Goal: Information Seeking & Learning: Learn about a topic

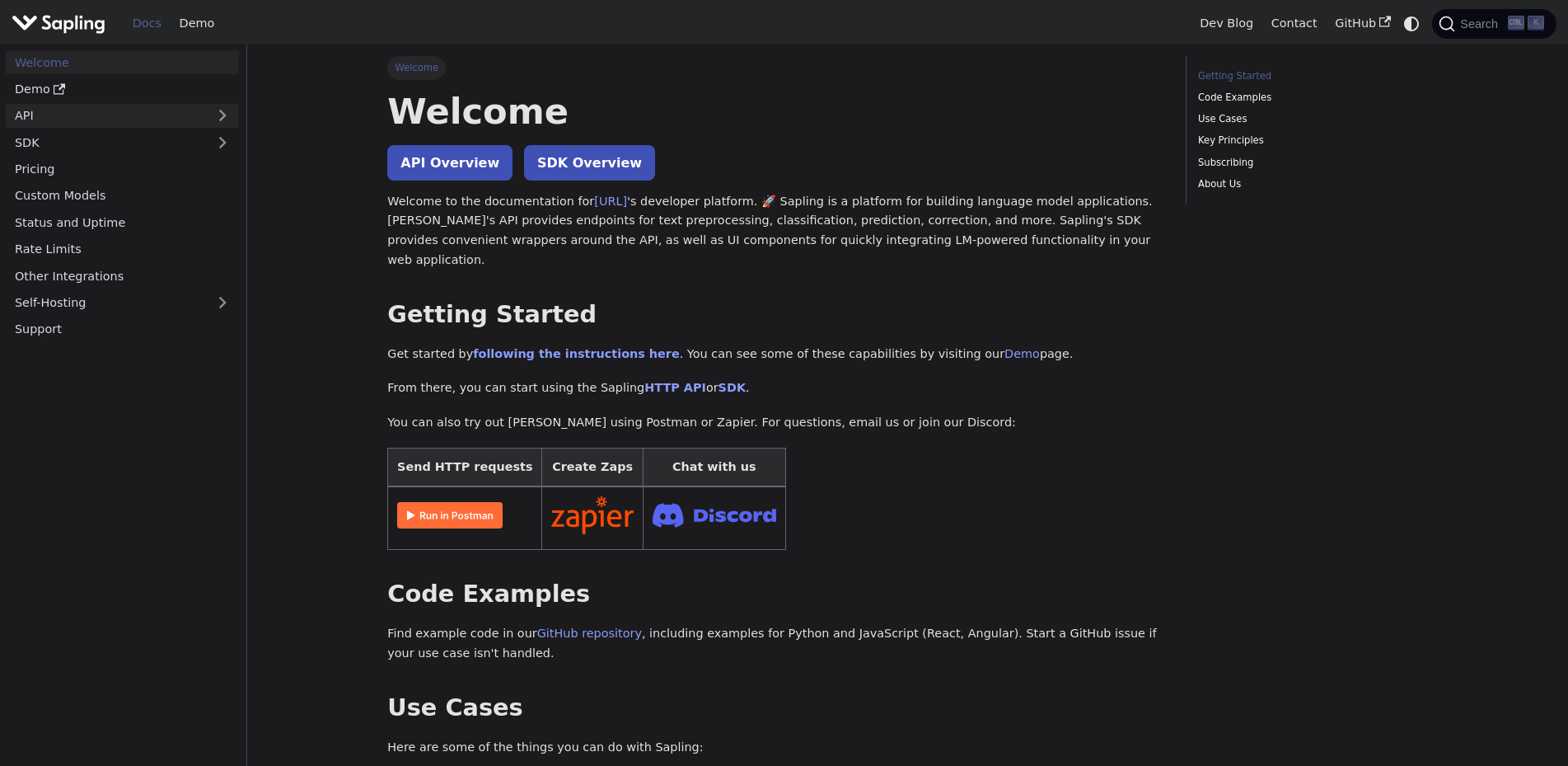
click at [42, 112] on link "API" at bounding box center [105, 116] width 200 height 24
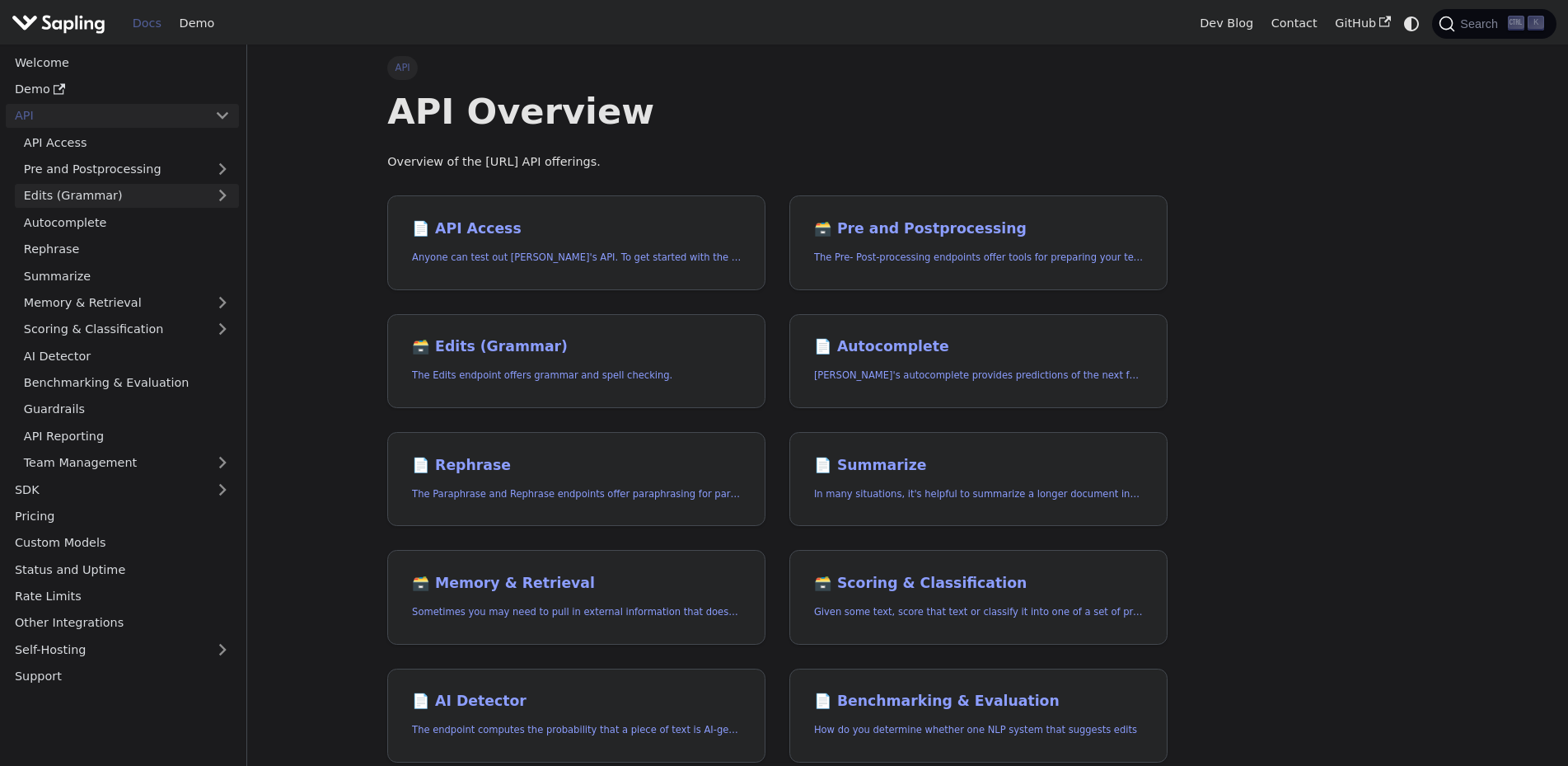
click at [84, 191] on link "Edits (Grammar)" at bounding box center [127, 196] width 224 height 24
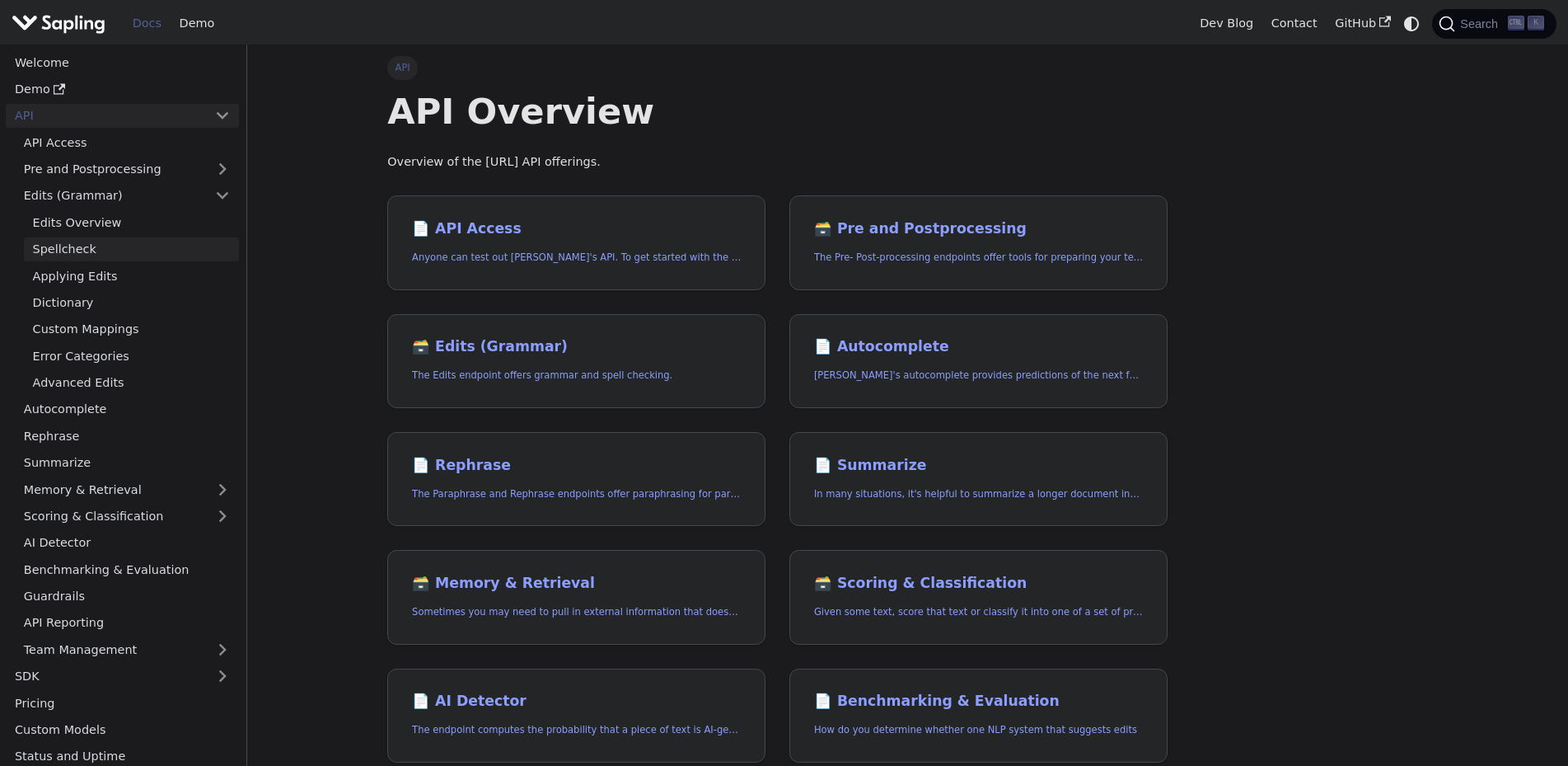
click at [79, 248] on link "Spellcheck" at bounding box center [131, 249] width 215 height 24
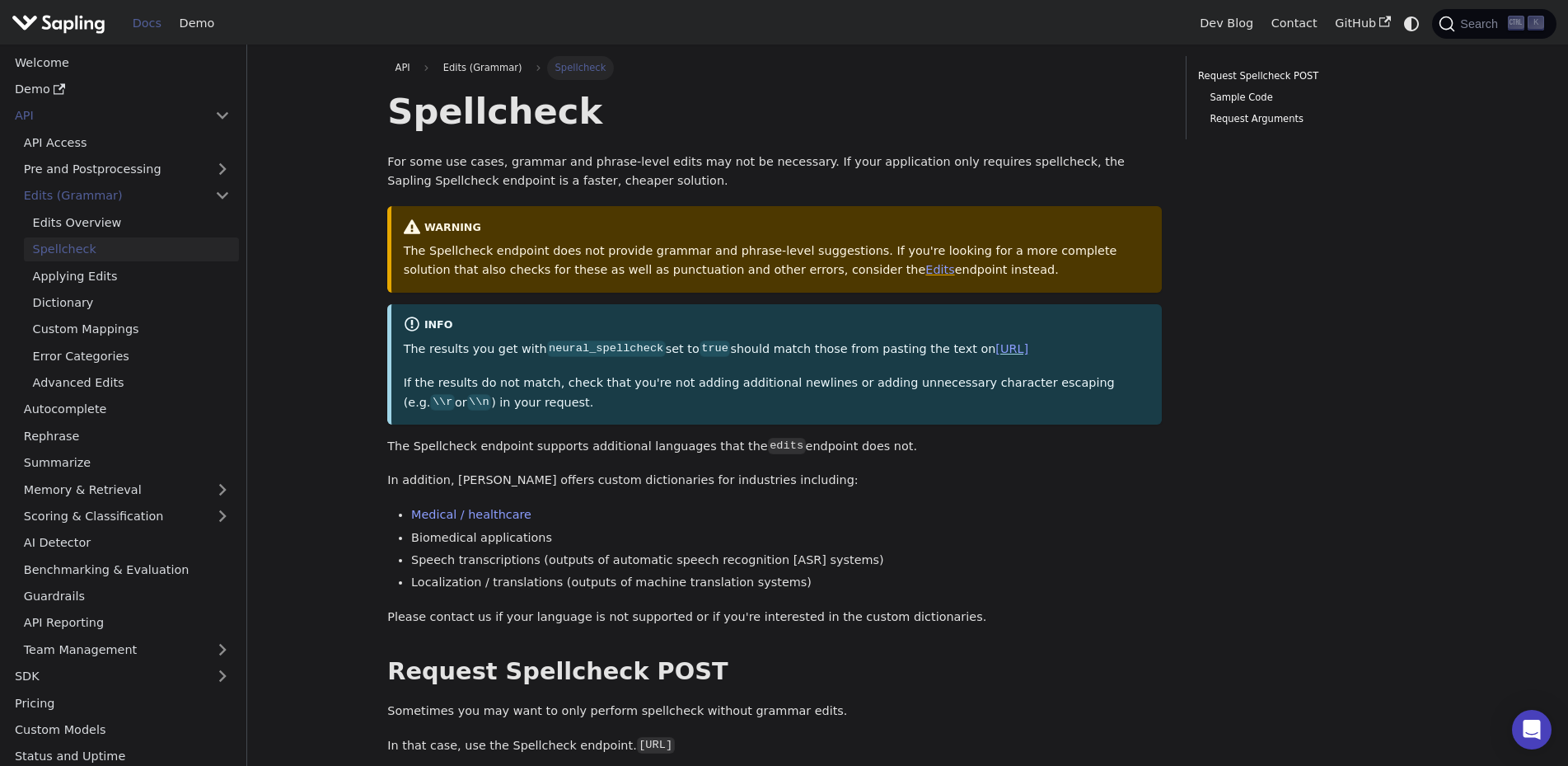
click at [78, 248] on link "Spellcheck" at bounding box center [131, 249] width 215 height 24
click at [78, 223] on link "Edits Overview" at bounding box center [131, 222] width 215 height 24
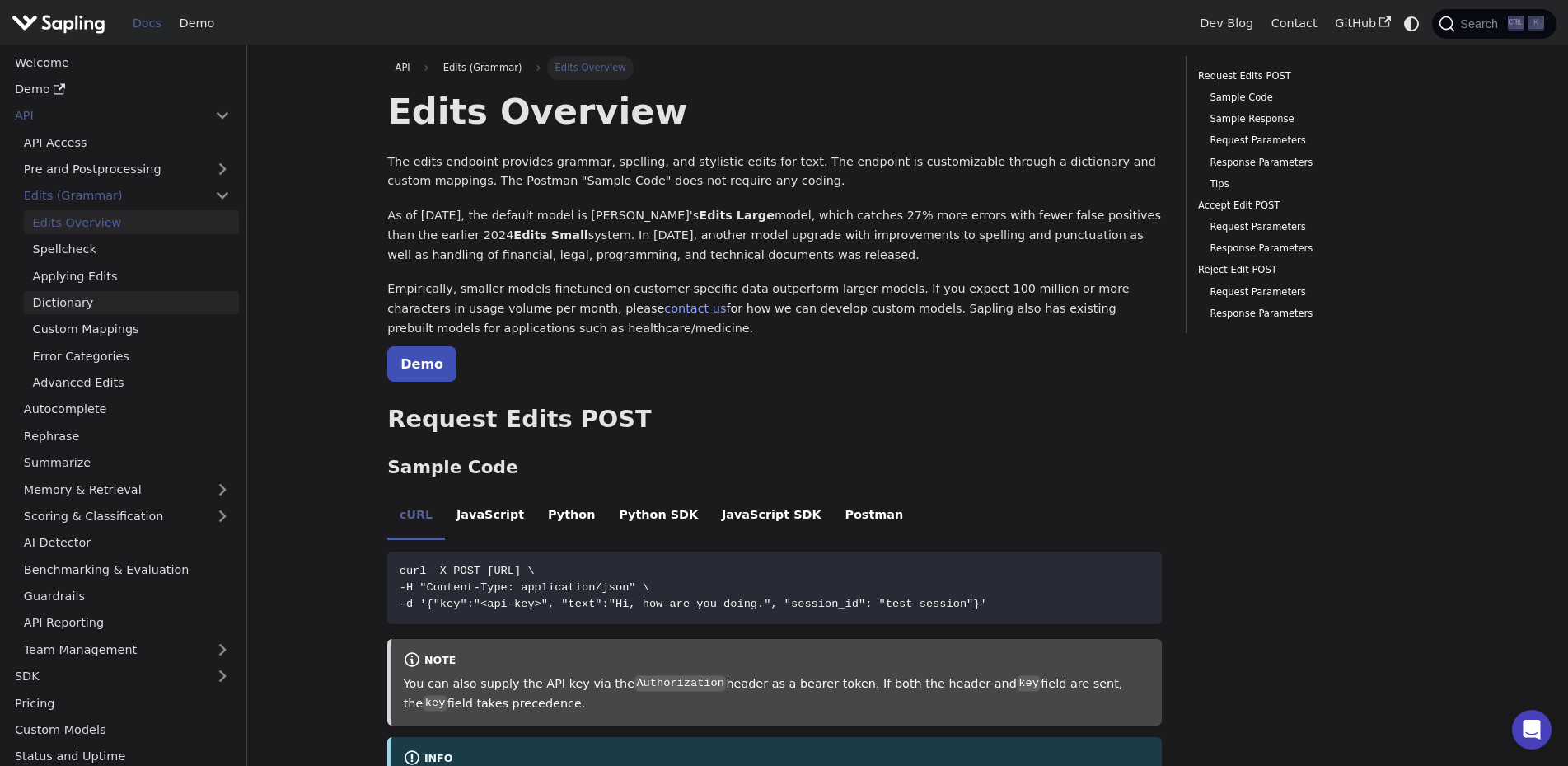
click at [66, 300] on link "Dictionary" at bounding box center [131, 303] width 215 height 24
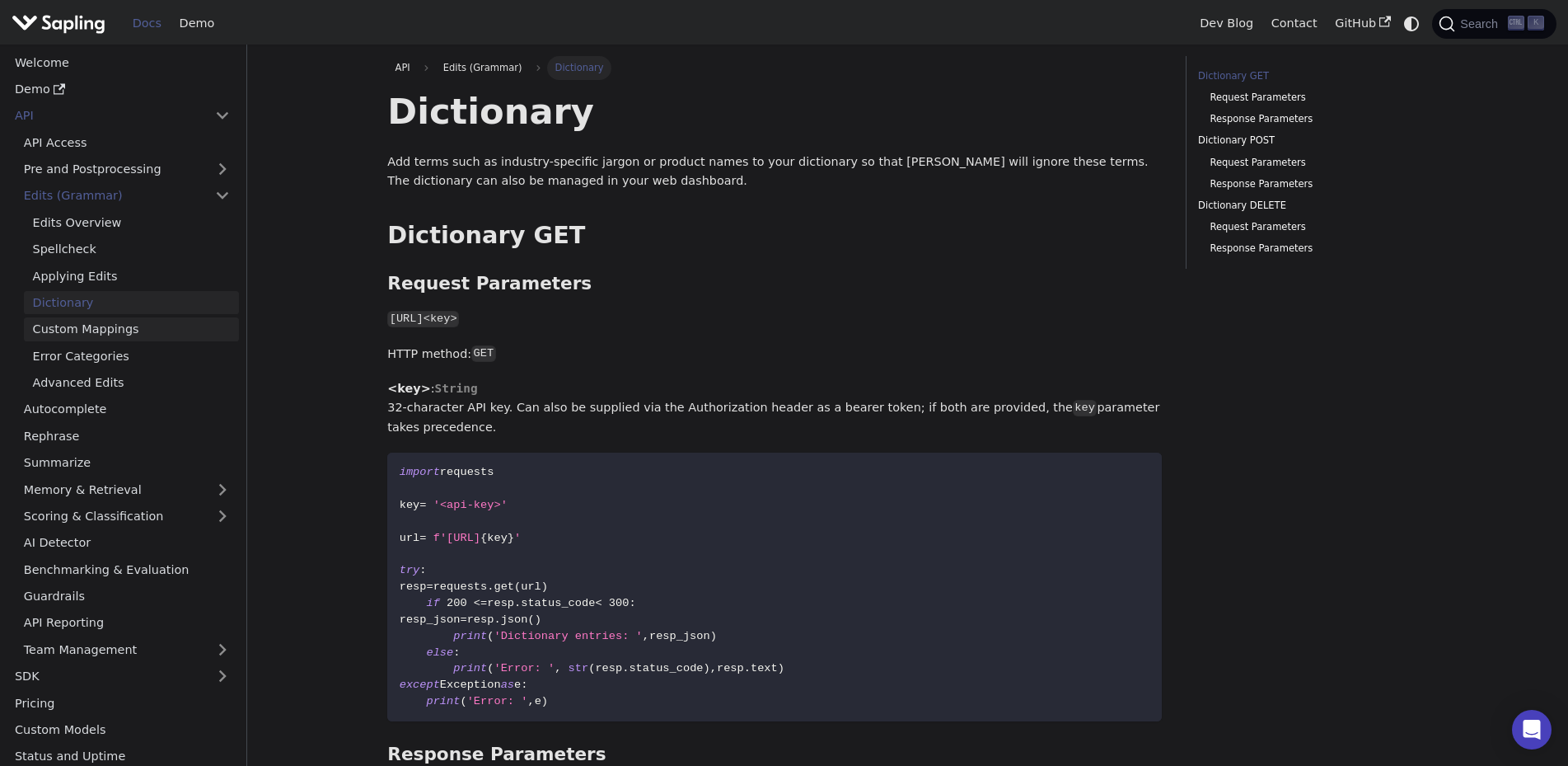
click at [85, 332] on link "Custom Mappings" at bounding box center [131, 329] width 215 height 24
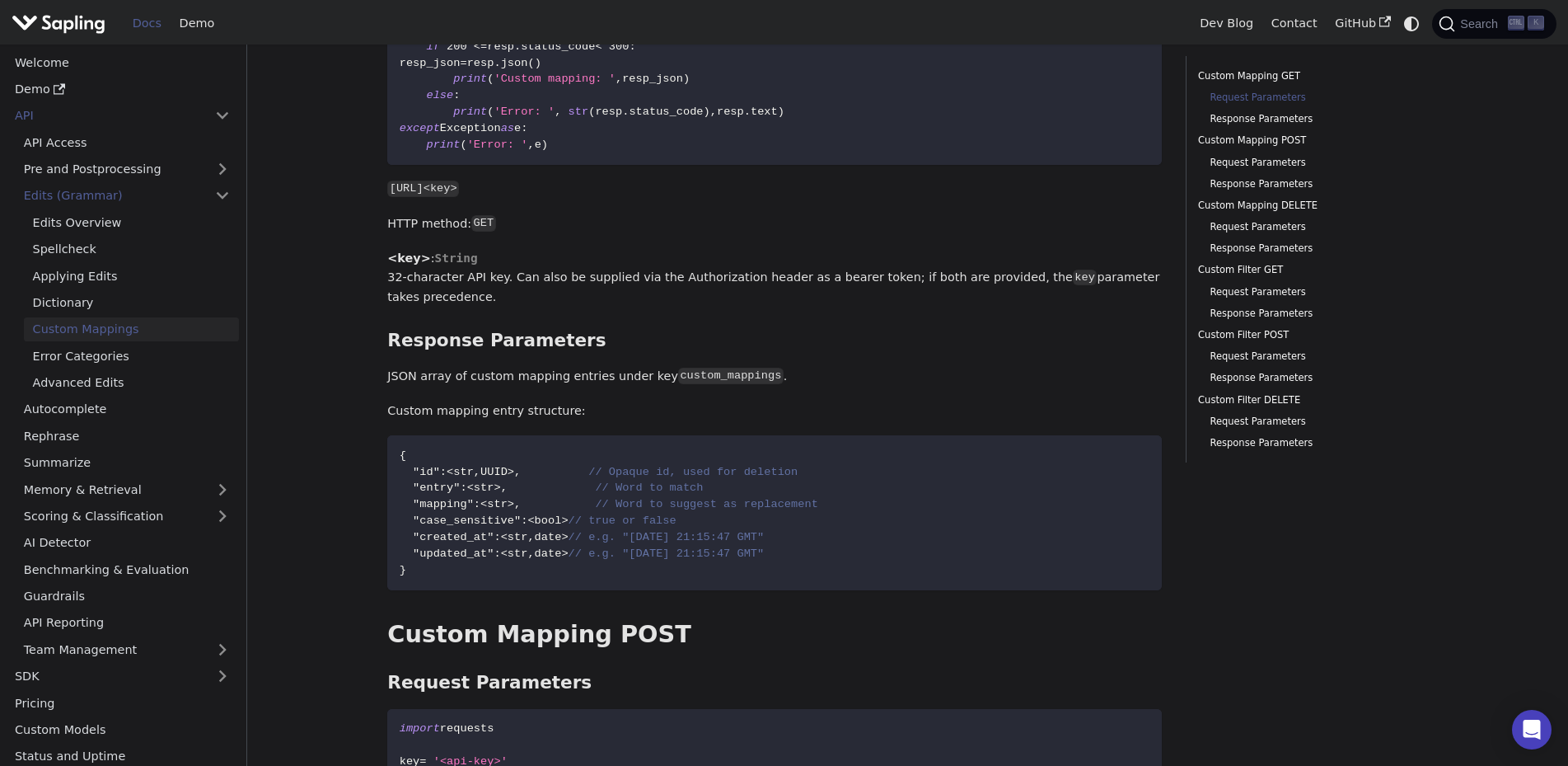
scroll to position [495, 0]
click at [94, 357] on link "Error Categories" at bounding box center [131, 356] width 215 height 24
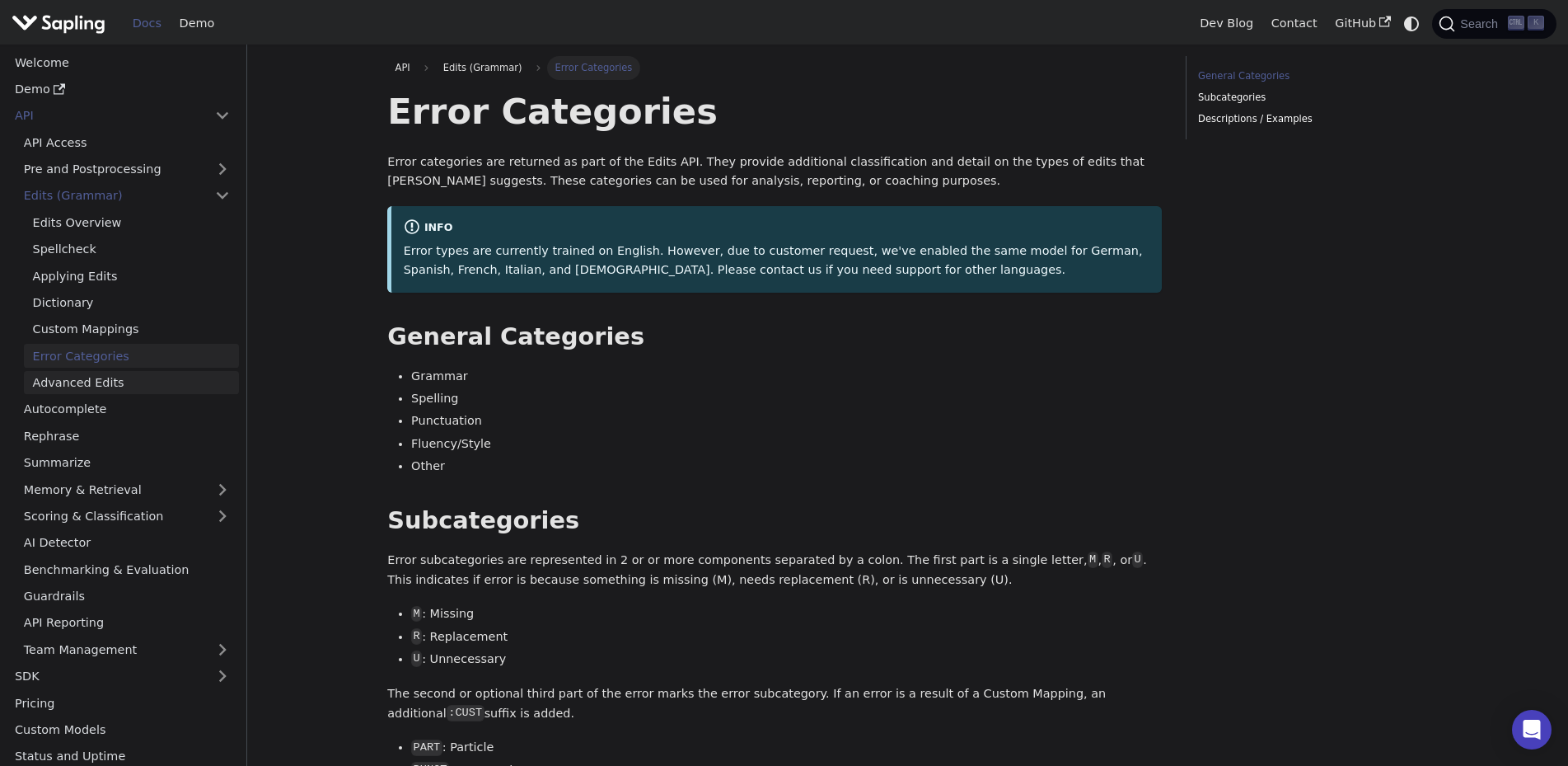
click at [80, 385] on link "Advanced Edits" at bounding box center [131, 383] width 215 height 24
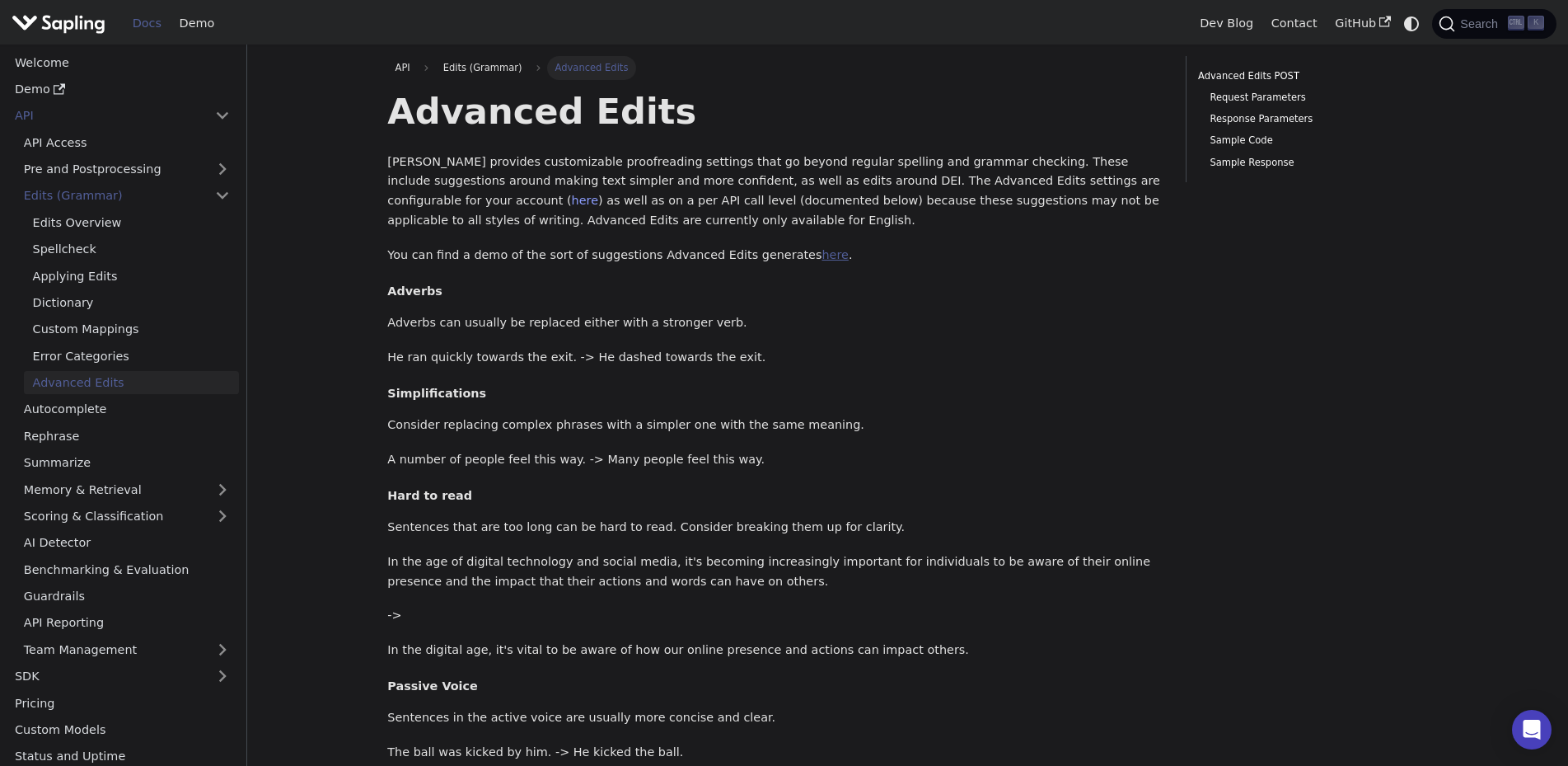
click at [822, 258] on link "here" at bounding box center [835, 254] width 27 height 13
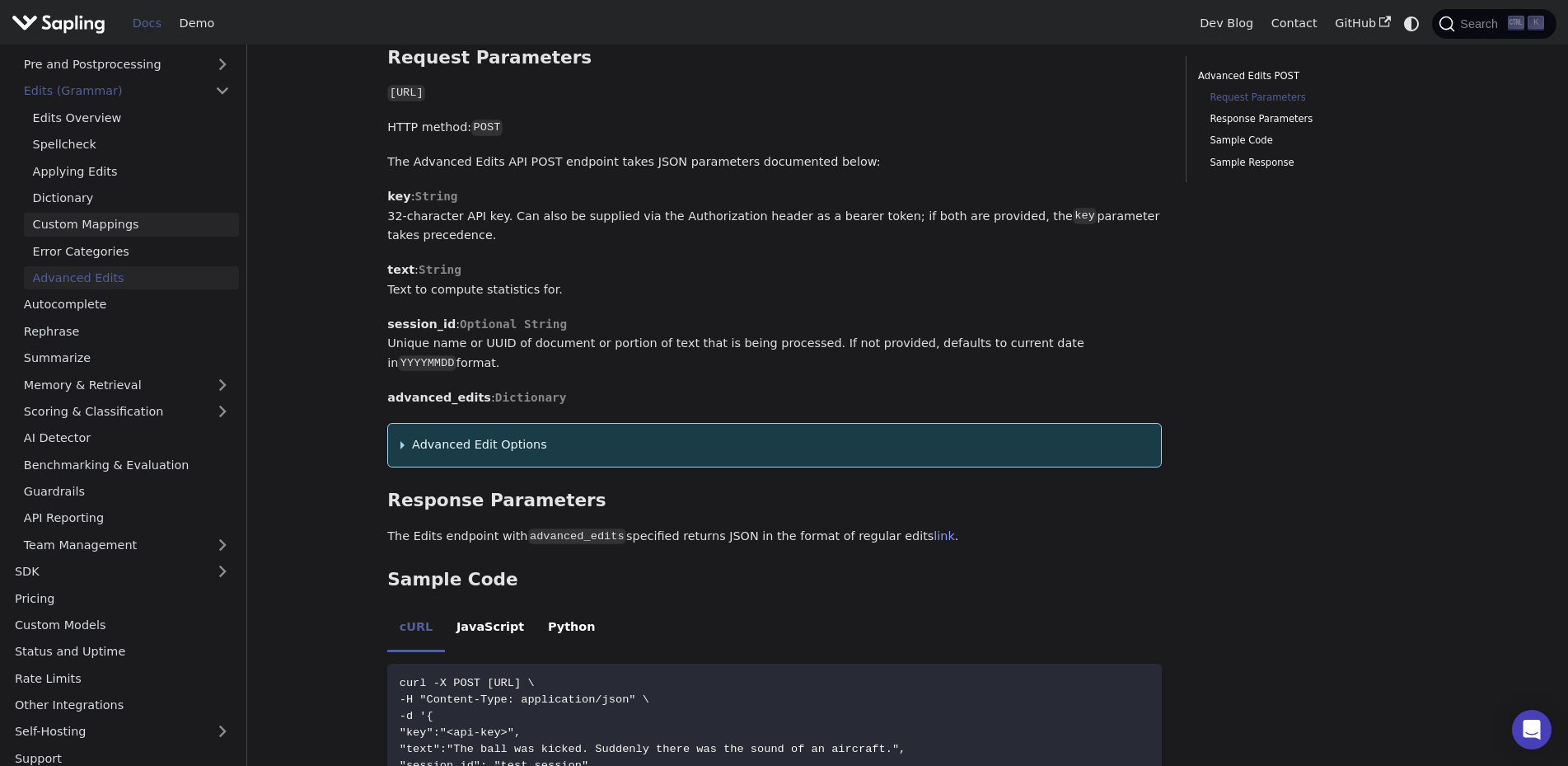
scroll to position [115, 0]
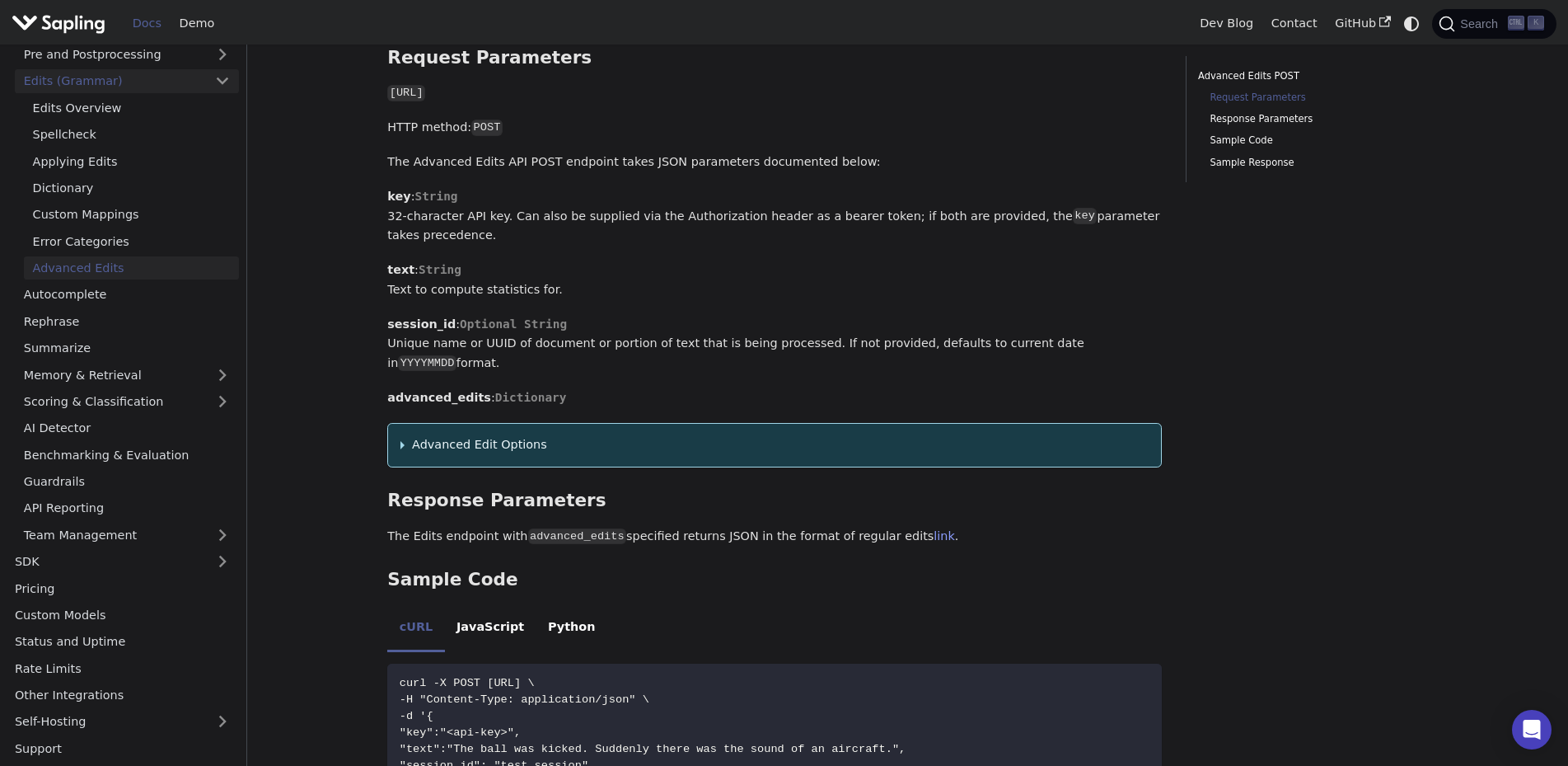
click at [91, 83] on link "Edits (Grammar)" at bounding box center [127, 81] width 224 height 24
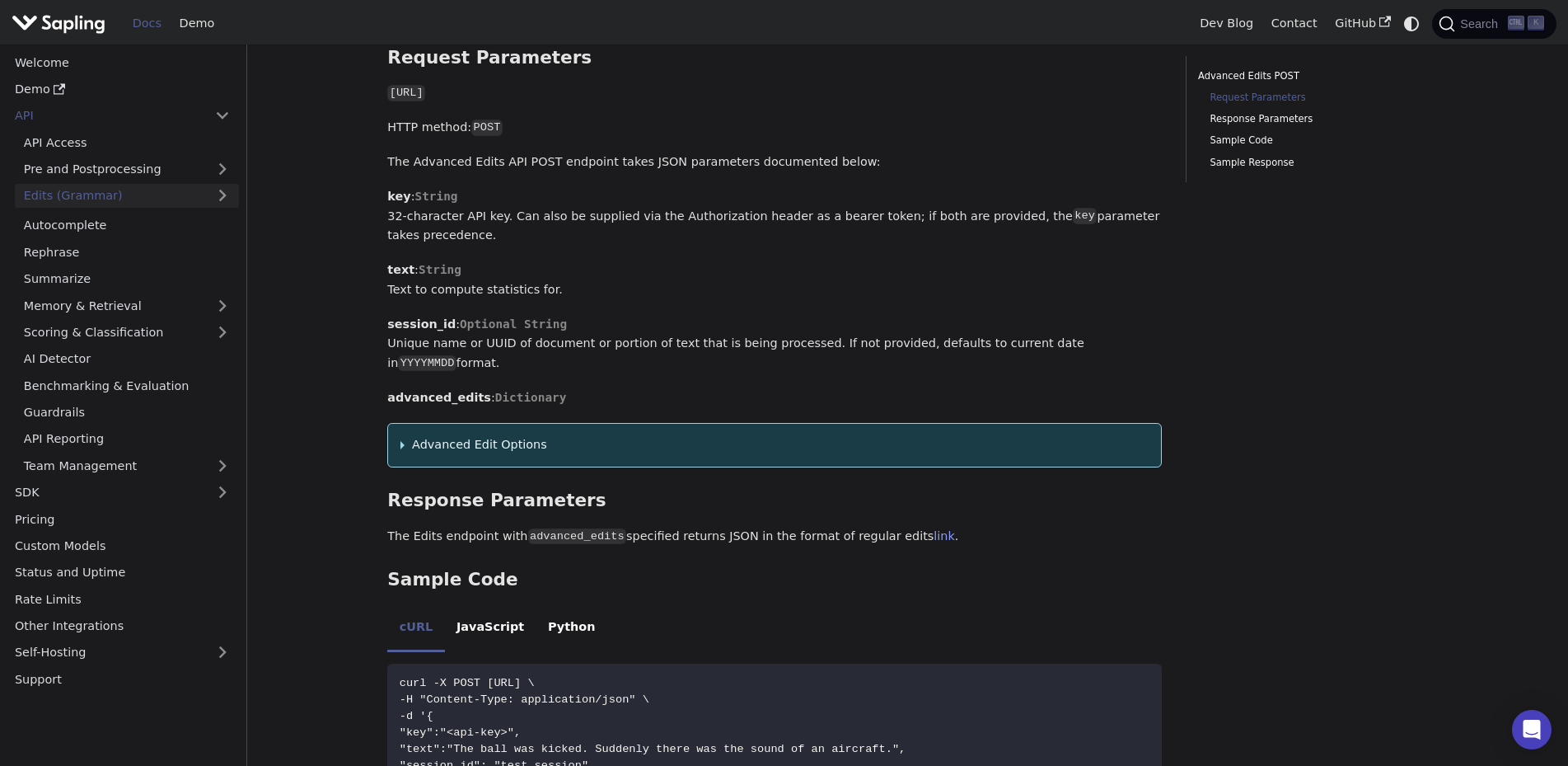
scroll to position [0, 0]
click at [26, 113] on link "API" at bounding box center [105, 116] width 200 height 24
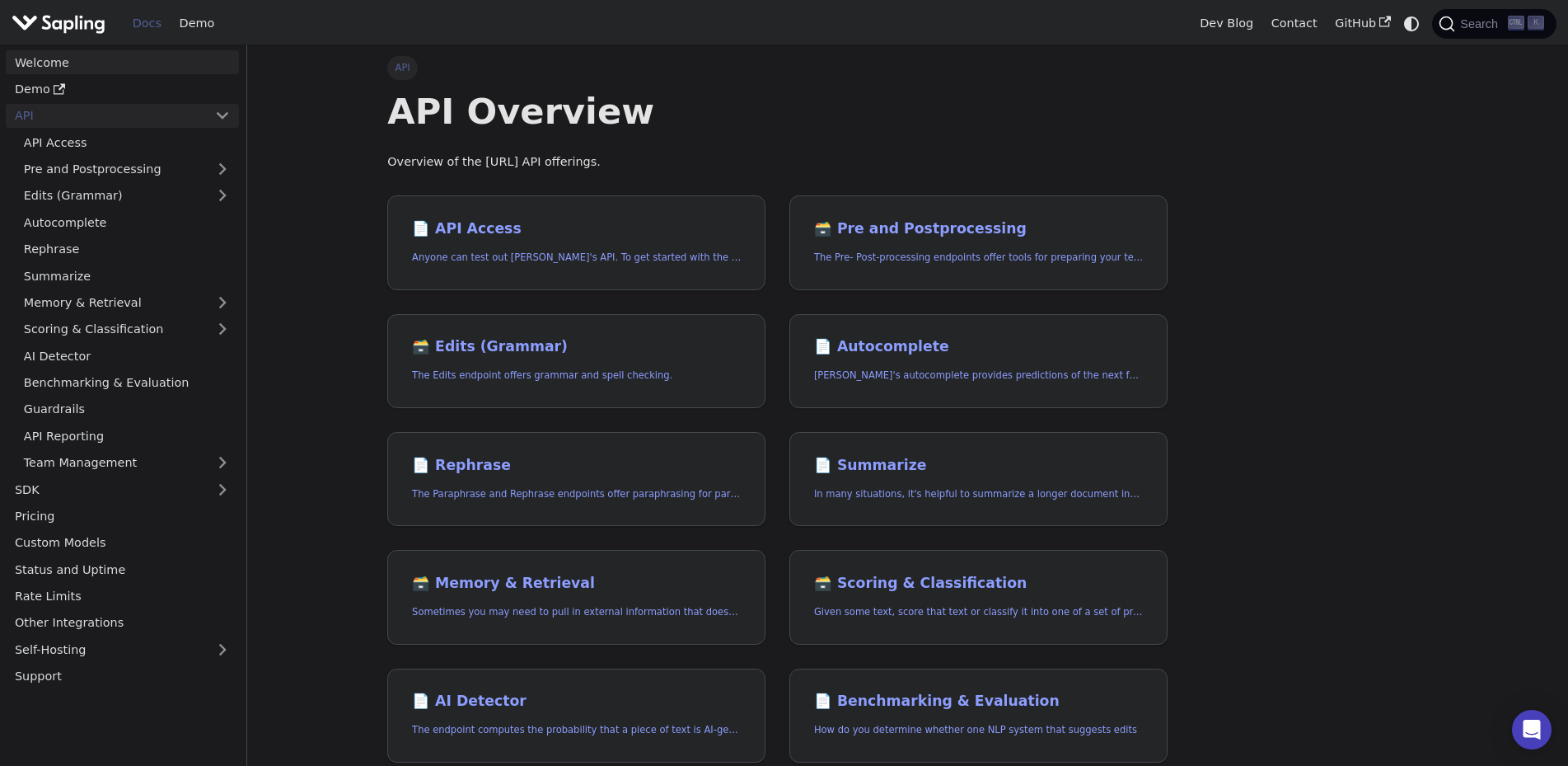
click at [42, 62] on link "Welcome" at bounding box center [122, 62] width 233 height 24
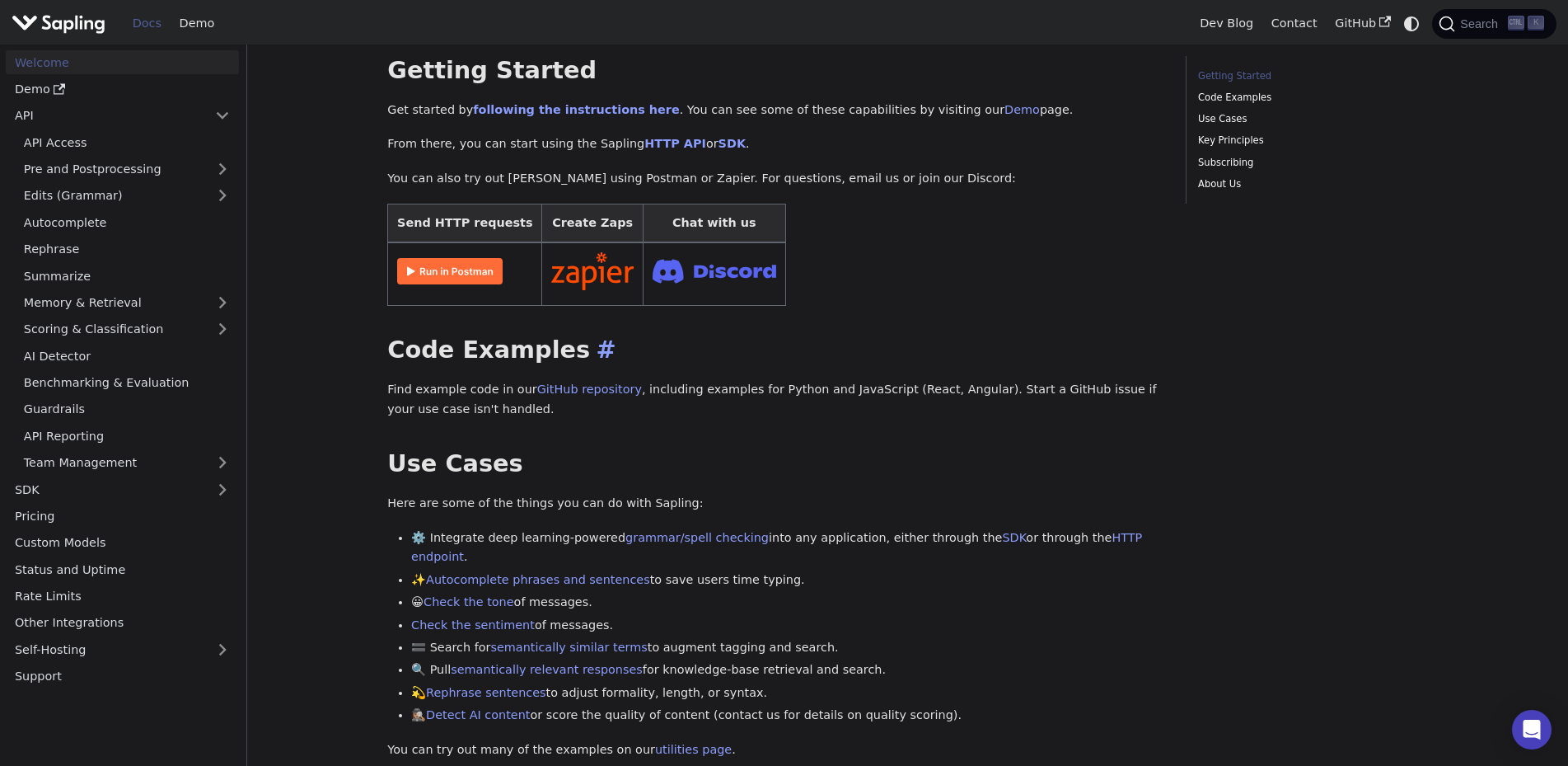
scroll to position [248, 0]
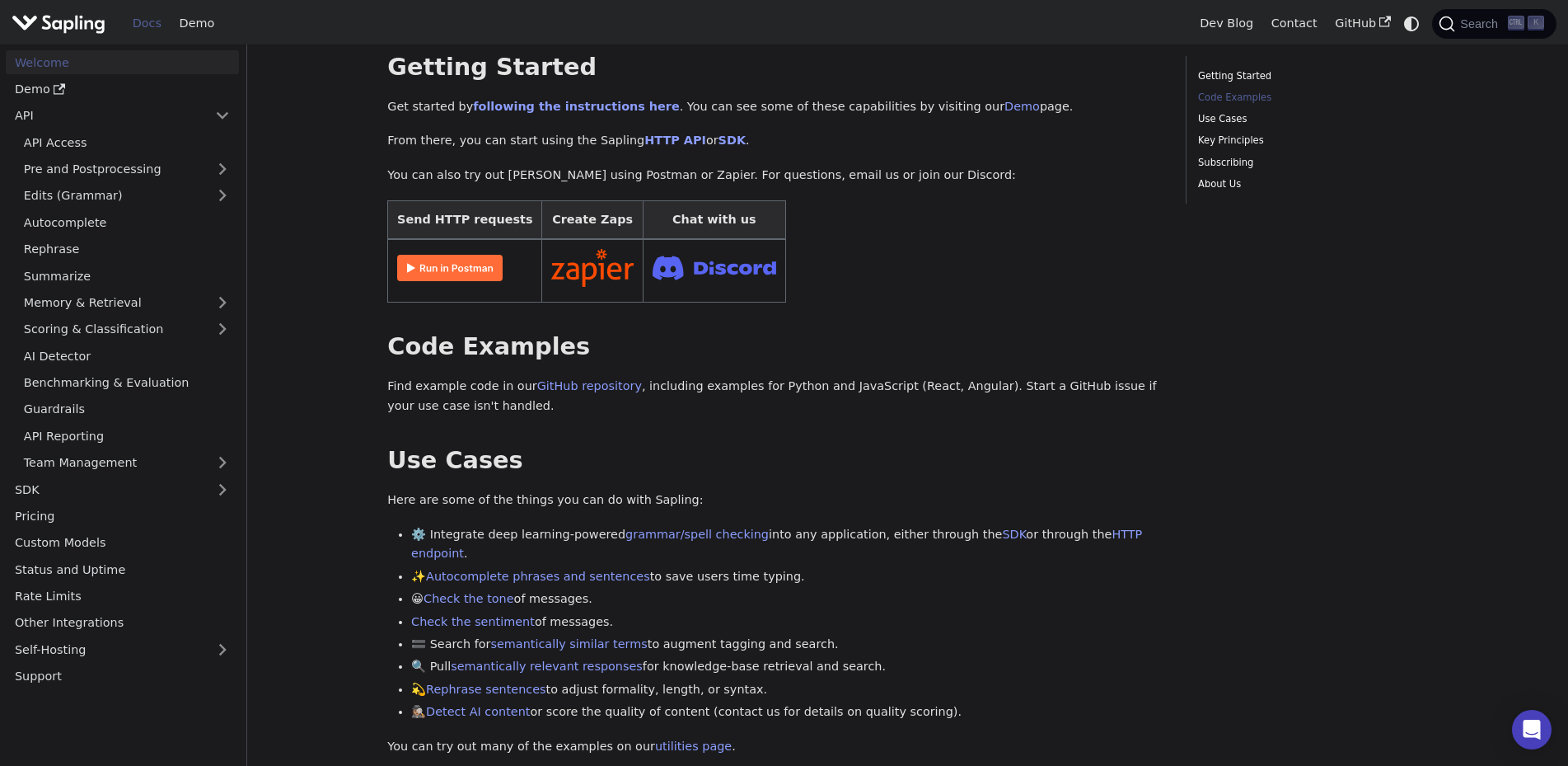
click at [58, 25] on img "Main" at bounding box center [59, 23] width 94 height 24
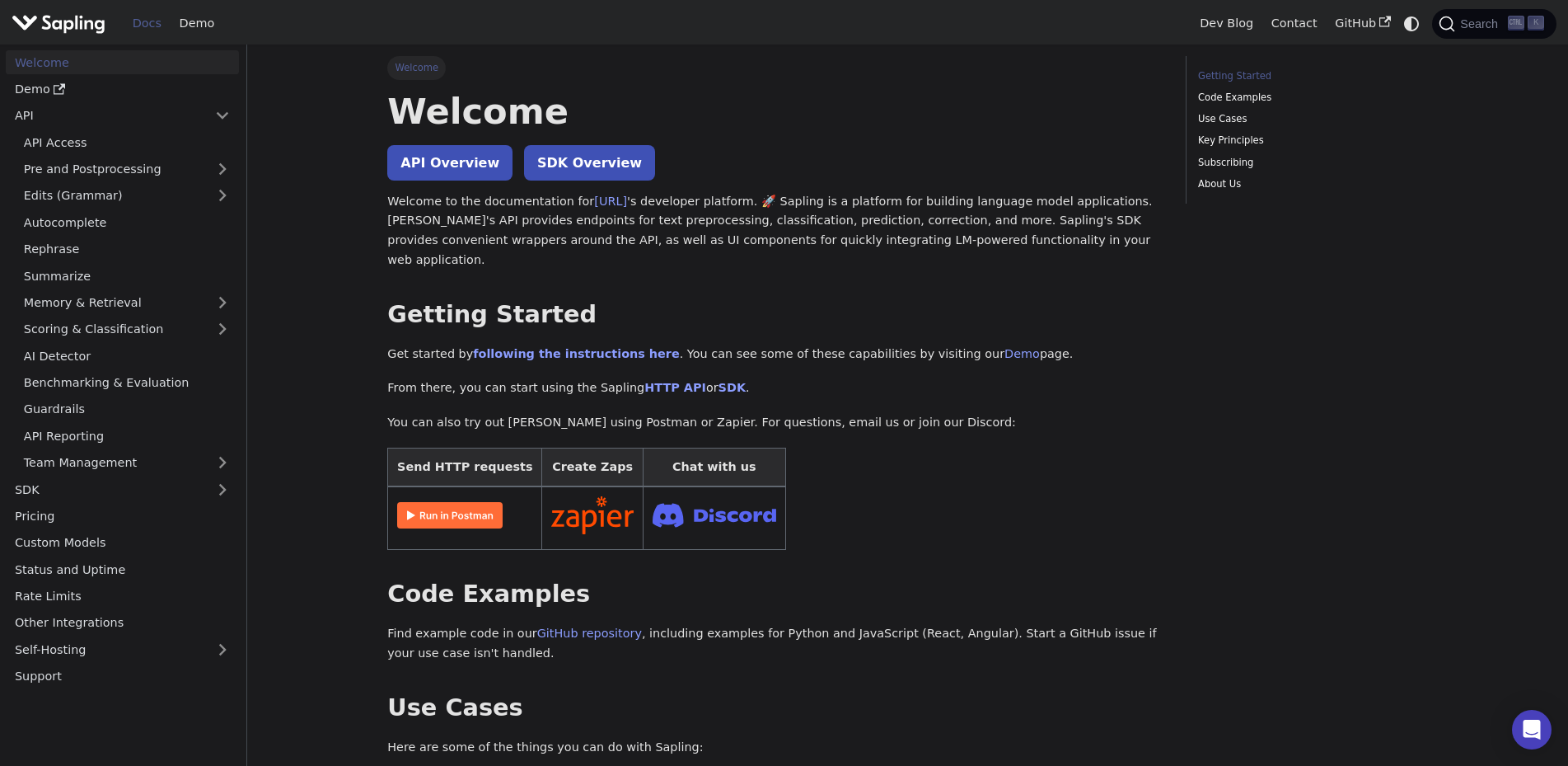
click at [57, 25] on img "Main" at bounding box center [59, 23] width 94 height 24
